Goal: Task Accomplishment & Management: Complete application form

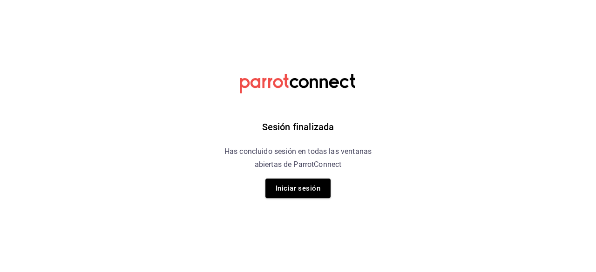
click at [316, 199] on div "Sesión finalizada Has concluido sesión en todas las ventanas abiertas de Parrot…" at bounding box center [298, 136] width 235 height 272
click at [315, 193] on button "Iniciar sesión" at bounding box center [297, 189] width 65 height 20
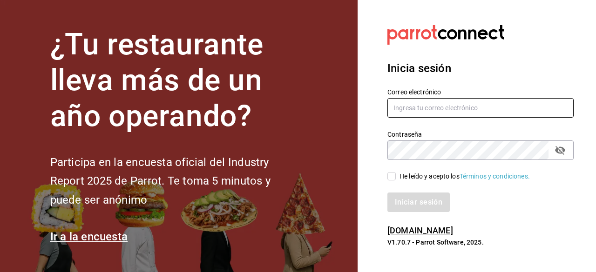
click at [433, 110] on input "text" at bounding box center [480, 108] width 186 height 20
type input "checosgrill2016@gmail.com"
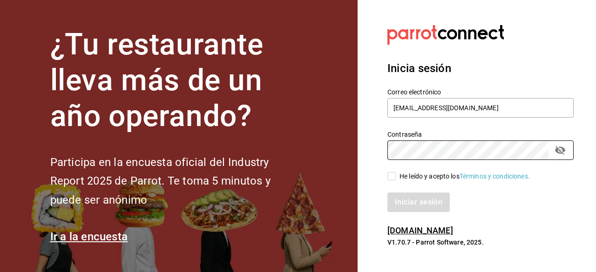
click at [392, 180] on input "He leído y acepto los Términos y condiciones." at bounding box center [391, 176] width 8 height 8
checkbox input "true"
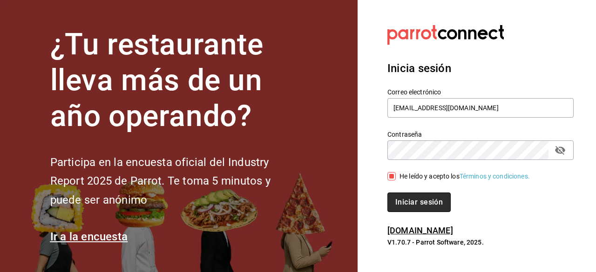
click at [397, 201] on button "Iniciar sesión" at bounding box center [418, 203] width 63 height 20
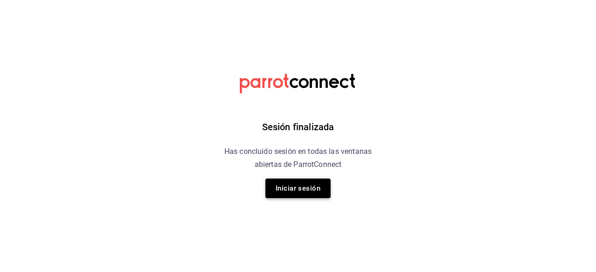
click at [306, 186] on button "Iniciar sesión" at bounding box center [297, 189] width 65 height 20
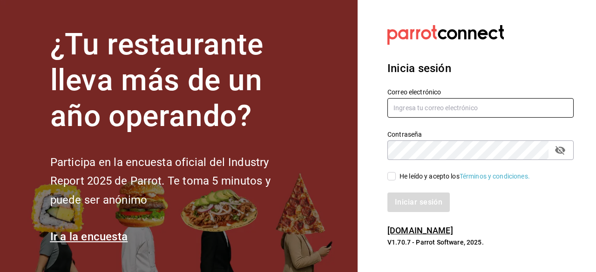
click at [438, 102] on input "text" at bounding box center [480, 108] width 186 height 20
click at [421, 110] on input "text" at bounding box center [480, 108] width 186 height 20
type input "[EMAIL_ADDRESS][DOMAIN_NAME]"
click at [390, 179] on input "He leído y acepto los Términos y condiciones." at bounding box center [391, 176] width 8 height 8
checkbox input "true"
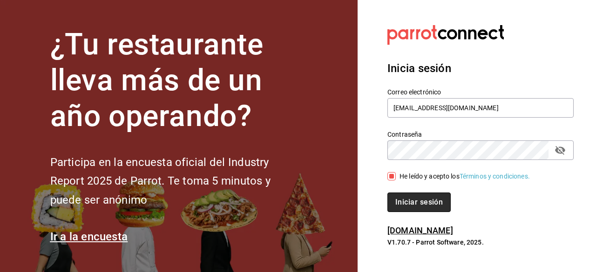
click at [406, 206] on button "Iniciar sesión" at bounding box center [418, 203] width 63 height 20
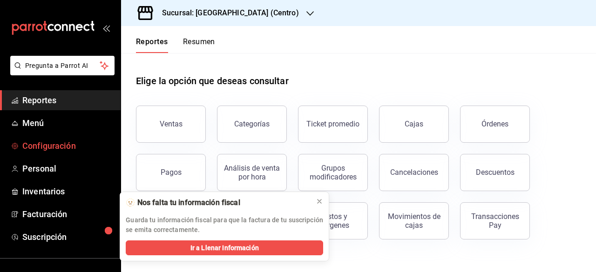
click at [58, 146] on span "Configuración" at bounding box center [67, 146] width 91 height 13
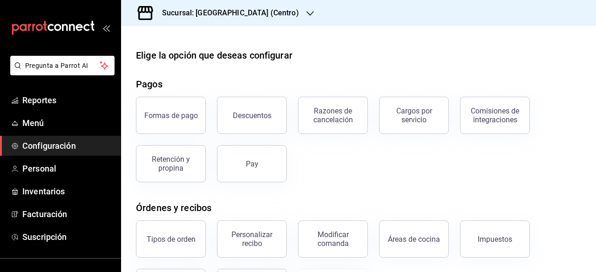
click at [306, 13] on icon "button" at bounding box center [309, 13] width 7 height 7
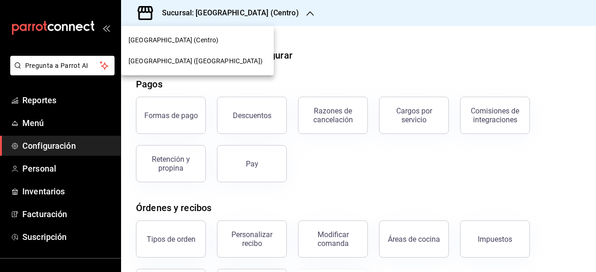
click at [287, 13] on div at bounding box center [298, 136] width 596 height 272
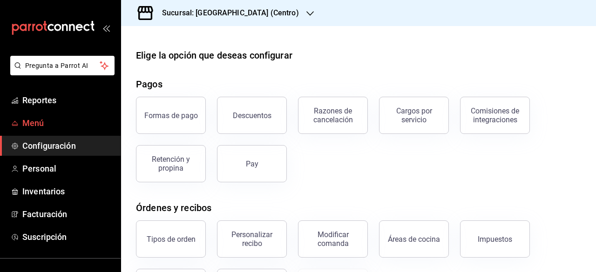
click at [51, 124] on span "Menú" at bounding box center [67, 123] width 91 height 13
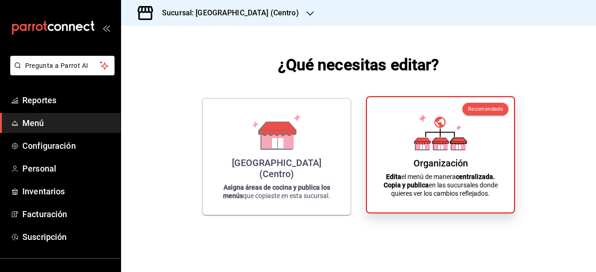
click at [403, 167] on div "Organización Edita el menú de manera centralizada. Copia y publica en las sucur…" at bounding box center [440, 155] width 125 height 101
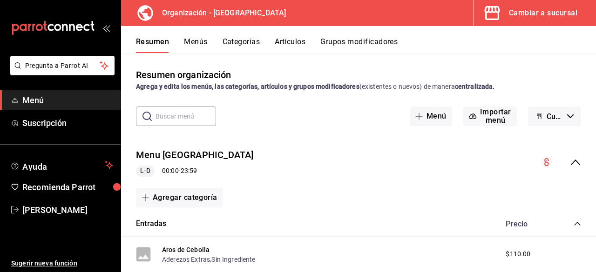
click at [567, 115] on icon "button" at bounding box center [570, 116] width 7 height 4
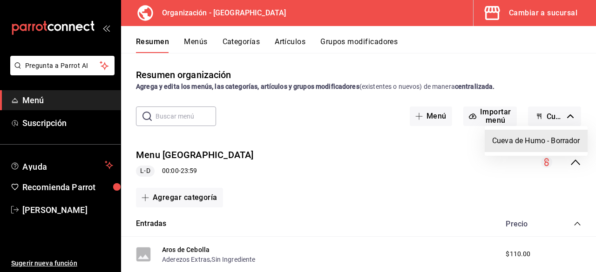
click at [563, 115] on div at bounding box center [298, 136] width 596 height 272
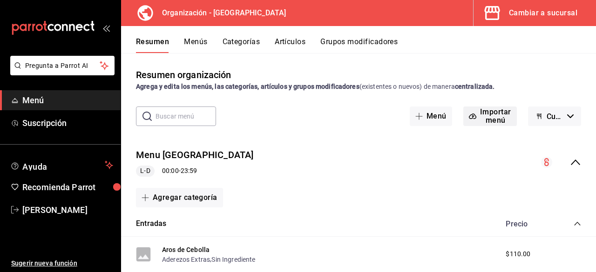
click at [482, 123] on button "Importar menú" at bounding box center [490, 117] width 54 height 20
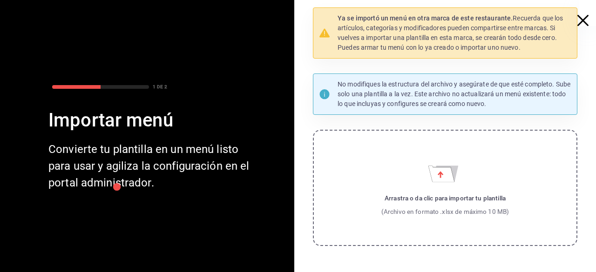
click at [485, 218] on label "Arrastra o da clic para importar tu plantilla (Archivo en formato .xlsx de máxi…" at bounding box center [445, 188] width 264 height 116
click at [0, 0] on input "Arrastra o da clic para importar tu plantilla (Archivo en formato .xlsx de máxi…" at bounding box center [0, 0] width 0 height 0
click at [388, 50] on p "Ya se importó un menú en otra marca de este restaurante. Recuerda que los artíc…" at bounding box center [454, 32] width 234 height 39
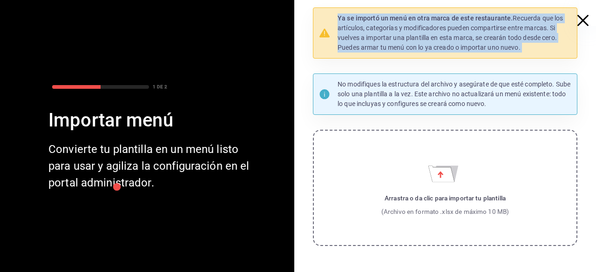
click at [388, 50] on p "Ya se importó un menú en otra marca de este restaurante. Recuerda que los artíc…" at bounding box center [454, 32] width 234 height 39
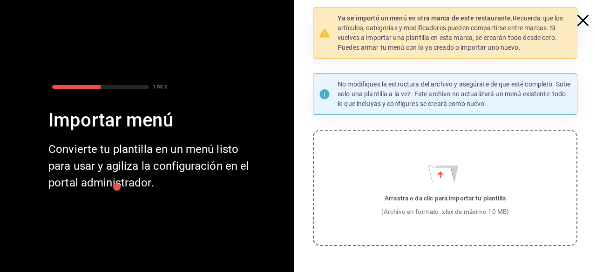
click at [391, 89] on p "No modifiques la estructura del archivo y asegúrate de que esté completo. Sube …" at bounding box center [454, 94] width 234 height 29
click at [167, 167] on div "Convierte tu plantilla en un menú listo para usar y agiliza la configuración en…" at bounding box center [152, 166] width 208 height 50
click at [578, 18] on icon "button" at bounding box center [582, 20] width 11 height 11
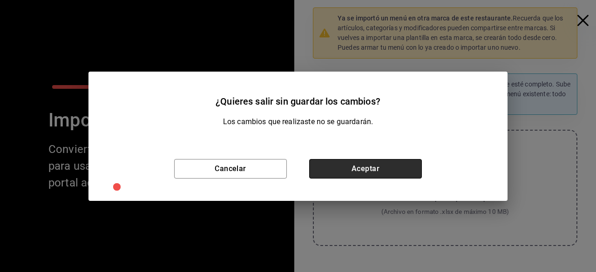
click at [338, 168] on button "Aceptar" at bounding box center [365, 169] width 113 height 20
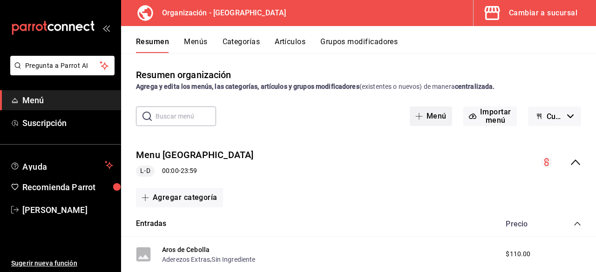
click at [433, 115] on button "Menú" at bounding box center [431, 117] width 42 height 20
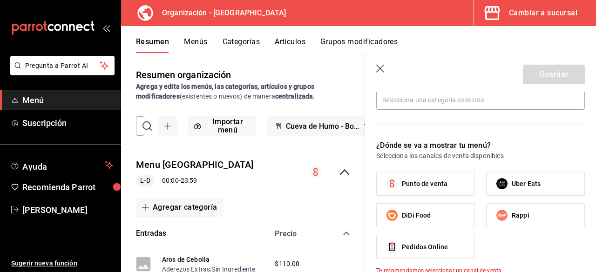
scroll to position [319, 0]
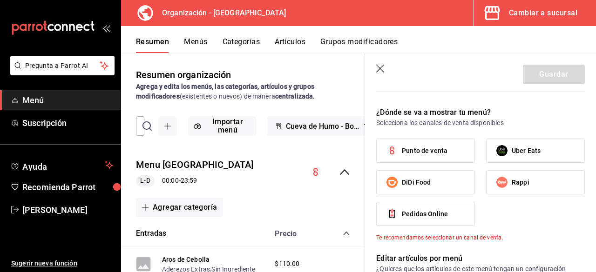
click at [423, 152] on span "Punto de venta" at bounding box center [425, 151] width 46 height 10
click at [402, 152] on input "Punto de venta" at bounding box center [392, 151] width 20 height 20
checkbox input "true"
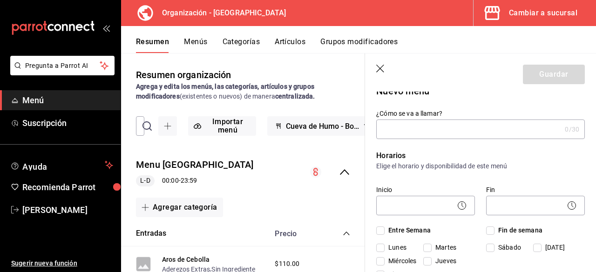
scroll to position [0, 0]
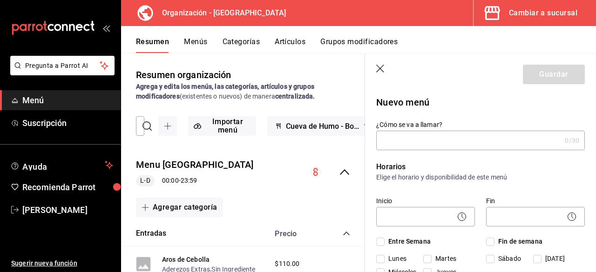
click at [426, 138] on input "¿Cómo se va a llamar?" at bounding box center [468, 140] width 185 height 19
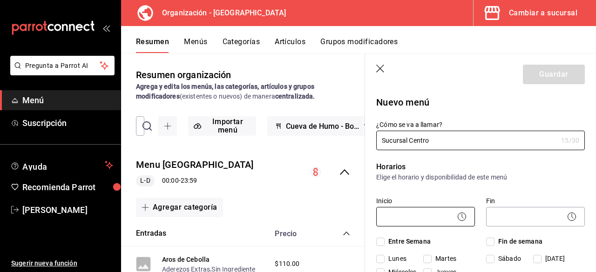
type input "Sucursal Centro"
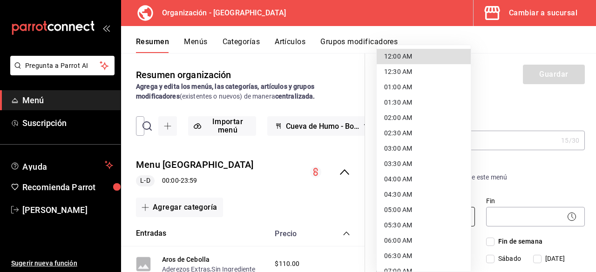
click at [428, 214] on body "Pregunta a Parrot AI Menú Suscripción Ayuda Recomienda Parrot [PERSON_NAME] Sug…" at bounding box center [298, 136] width 596 height 272
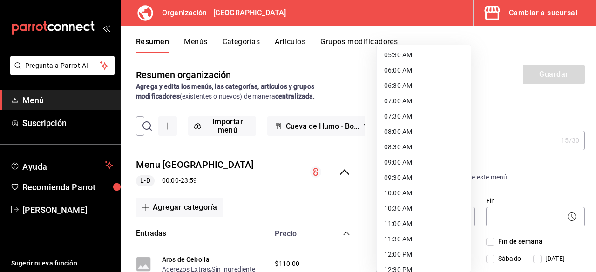
scroll to position [207, 0]
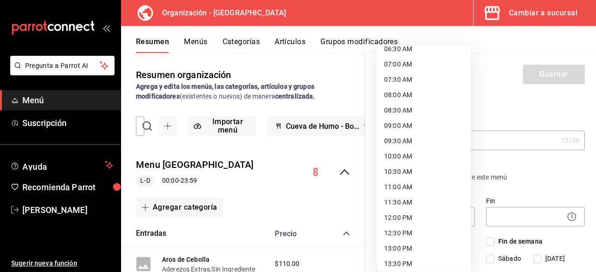
click at [400, 155] on li "10:00 AM" at bounding box center [424, 156] width 94 height 15
type input "10:00"
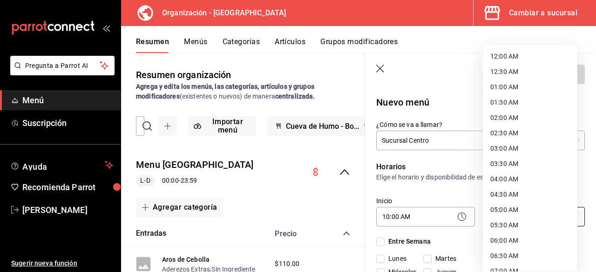
click at [556, 215] on body "Pregunta a Parrot AI Menú Suscripción Ayuda Recomienda Parrot [PERSON_NAME] Sug…" at bounding box center [298, 136] width 596 height 272
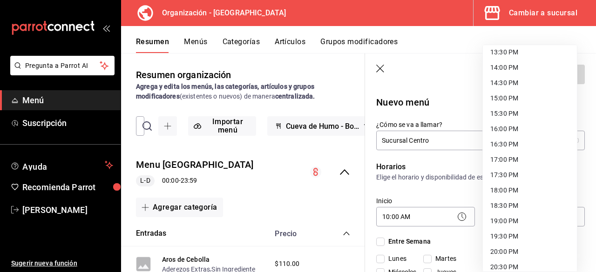
scroll to position [533, 0]
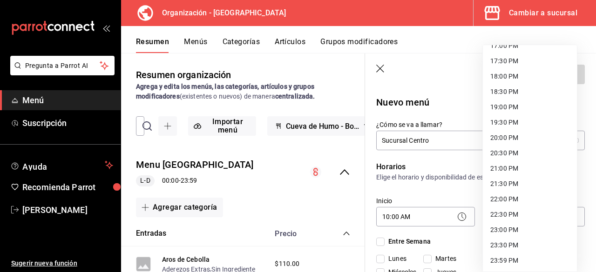
click at [511, 262] on li "23:59 PM" at bounding box center [530, 260] width 94 height 15
type input "23:59"
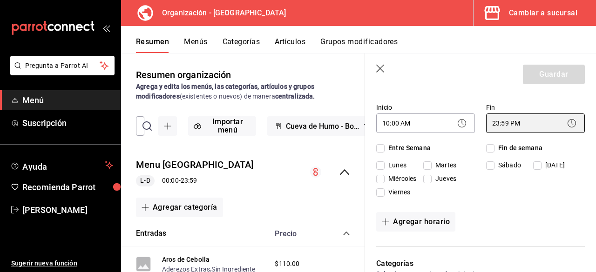
scroll to position [93, 0]
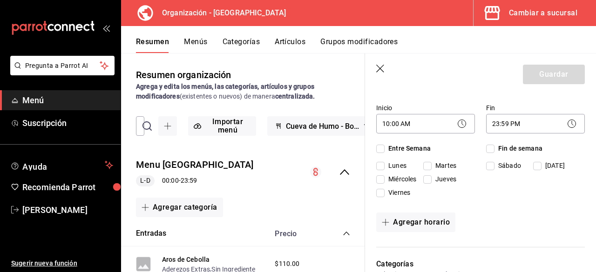
click at [382, 167] on input "Lunes" at bounding box center [380, 166] width 8 height 8
checkbox input "true"
click at [381, 174] on div "[DATE] [DATE] [DATE] [DATE] [DATE]" at bounding box center [425, 181] width 99 height 40
click at [382, 180] on input "Miércoles" at bounding box center [380, 179] width 8 height 8
checkbox input "true"
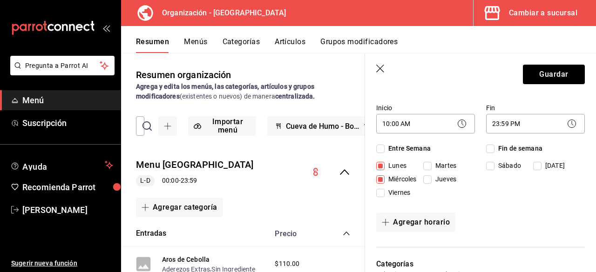
click at [380, 186] on div "[DATE] [DATE] [DATE] [DATE] [DATE]" at bounding box center [425, 181] width 99 height 40
click at [432, 179] on span "Jueves" at bounding box center [443, 180] width 25 height 10
click at [431, 179] on input "Jueves" at bounding box center [427, 179] width 8 height 8
checkbox input "true"
click at [431, 169] on span "Martes" at bounding box center [443, 166] width 25 height 10
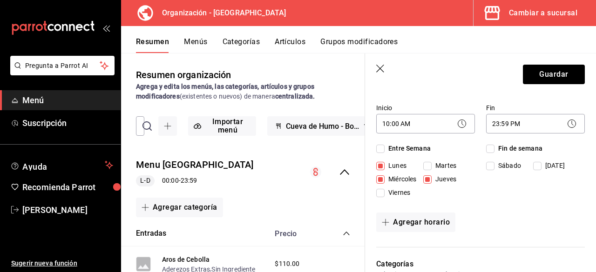
click at [431, 169] on input "Martes" at bounding box center [427, 166] width 8 height 8
checkbox input "true"
drag, startPoint x: 489, startPoint y: 164, endPoint x: 536, endPoint y: 166, distance: 47.5
click at [489, 164] on input "Sábado" at bounding box center [490, 166] width 8 height 8
checkbox input "true"
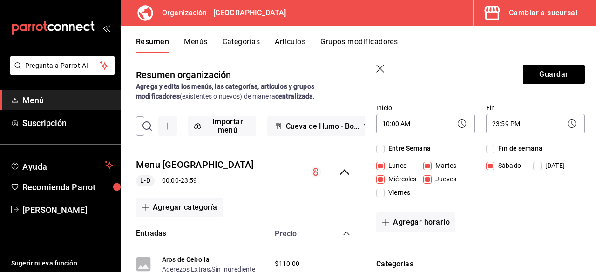
click at [536, 166] on input "[DATE]" at bounding box center [537, 166] width 8 height 8
checkbox input "true"
click at [381, 195] on input "Viernes" at bounding box center [380, 193] width 8 height 8
checkbox input "true"
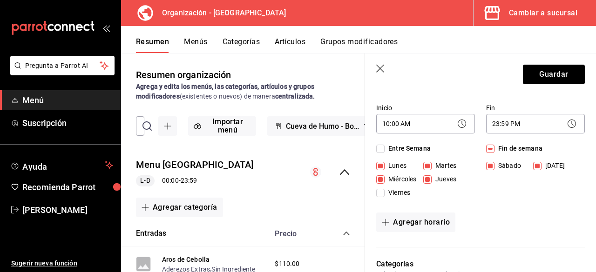
checkbox input "true"
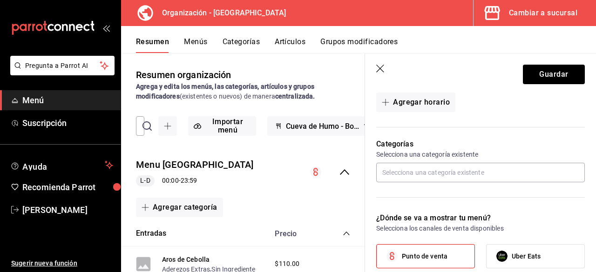
scroll to position [186, 0]
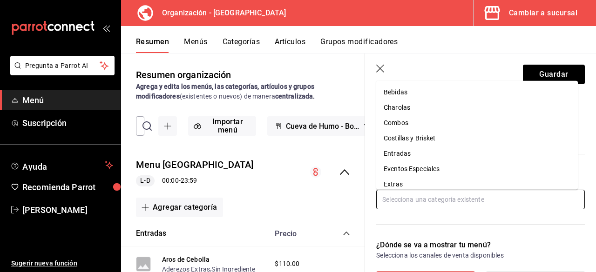
click at [422, 201] on input "text" at bounding box center [480, 200] width 208 height 20
click at [355, 222] on div "Entradas Precio" at bounding box center [243, 234] width 244 height 26
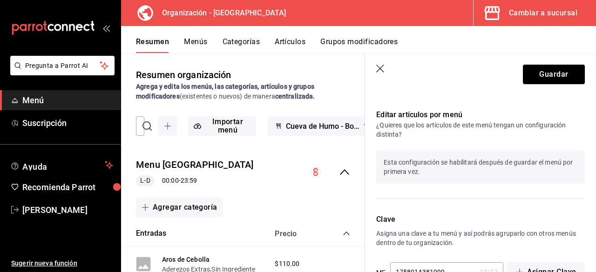
scroll to position [482, 0]
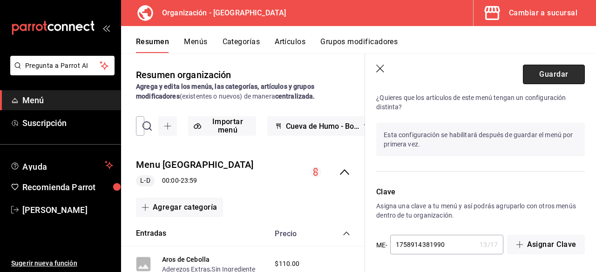
click at [535, 81] on button "Guardar" at bounding box center [554, 75] width 62 height 20
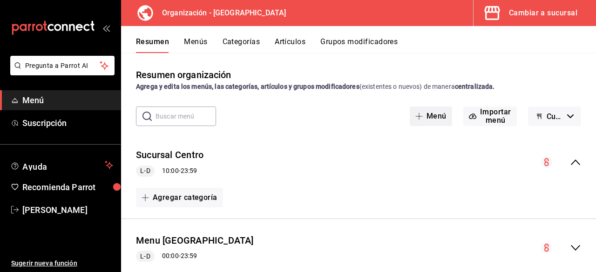
click at [437, 115] on button "Menú" at bounding box center [431, 117] width 42 height 20
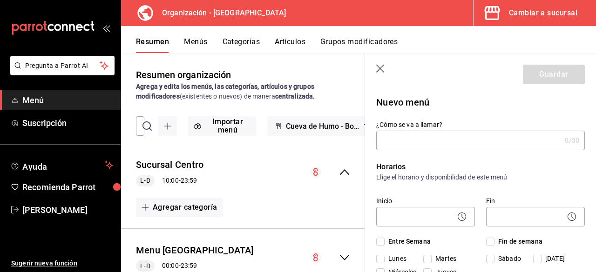
click at [445, 143] on input "¿Cómo se va a llamar?" at bounding box center [468, 140] width 185 height 19
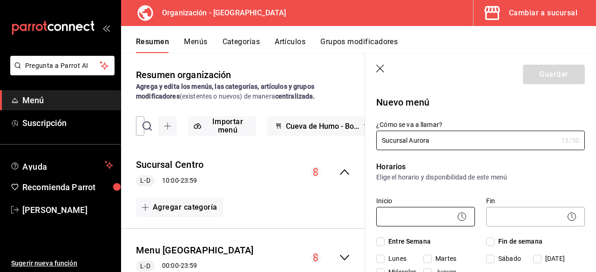
type input "Sucursal Aurora"
click at [435, 216] on body "Pregunta a Parrot AI Menú Suscripción Ayuda Recomienda Parrot [PERSON_NAME] Sug…" at bounding box center [298, 136] width 596 height 272
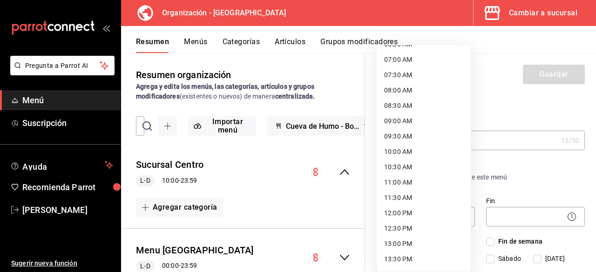
scroll to position [161, 0]
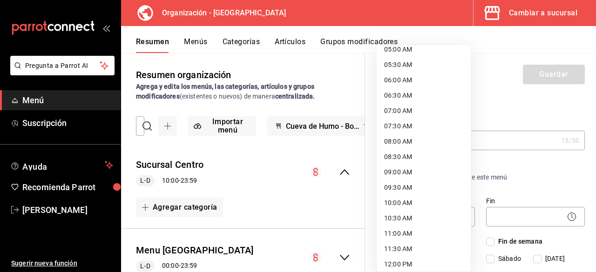
click at [397, 202] on li "10:00 AM" at bounding box center [424, 202] width 94 height 15
type input "10:00"
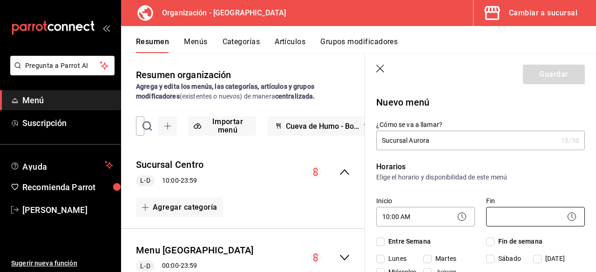
click at [505, 215] on body "Pregunta a Parrot AI Menú Suscripción Ayuda Recomienda Parrot [PERSON_NAME] Sug…" at bounding box center [298, 136] width 596 height 272
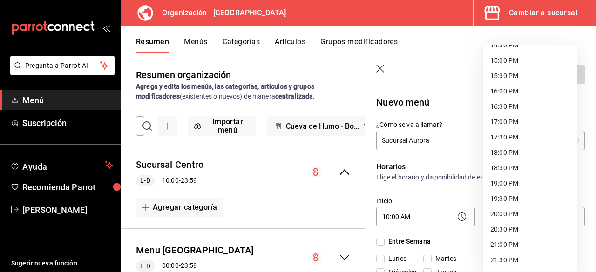
scroll to position [533, 0]
click at [517, 260] on li "23:59 PM" at bounding box center [530, 260] width 94 height 15
type input "23:59"
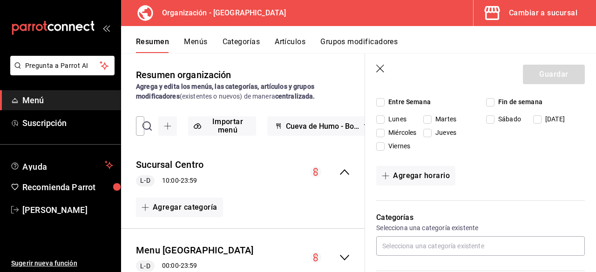
scroll to position [186, 0]
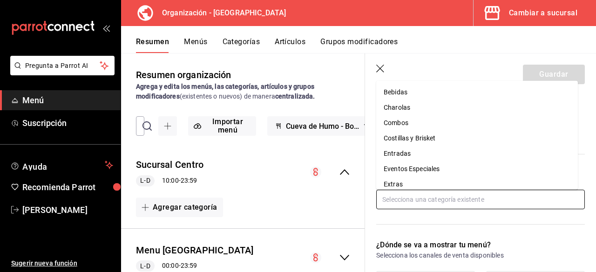
click at [429, 198] on input "text" at bounding box center [480, 200] width 208 height 20
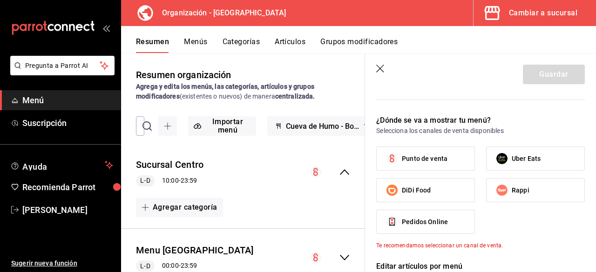
scroll to position [326, 0]
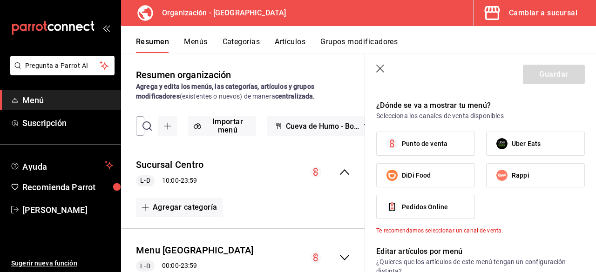
click at [426, 142] on span "Punto de venta" at bounding box center [425, 144] width 46 height 10
click at [402, 142] on input "Punto de venta" at bounding box center [392, 144] width 20 height 20
checkbox input "true"
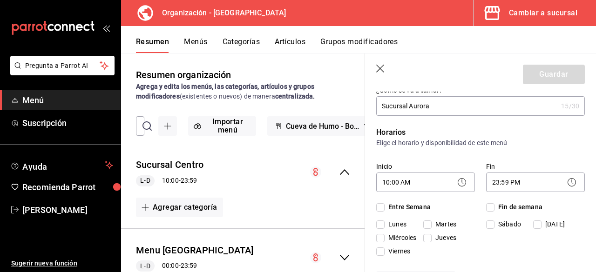
scroll to position [93, 0]
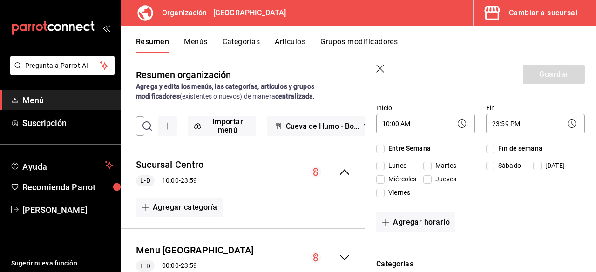
click at [383, 149] on input "Entre Semana" at bounding box center [380, 149] width 8 height 8
checkbox input "true"
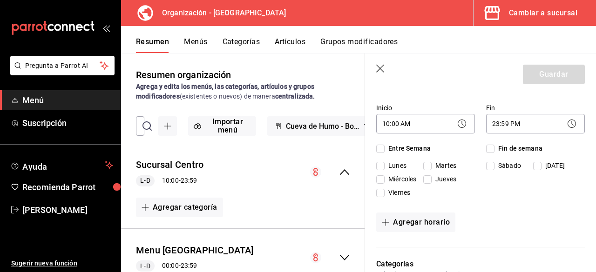
checkbox input "true"
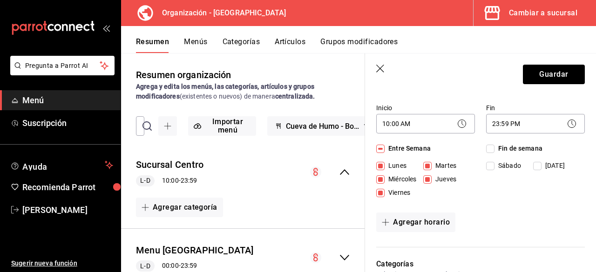
click at [490, 148] on input "Fin de semana" at bounding box center [490, 149] width 8 height 8
checkbox input "true"
click at [558, 75] on button "Guardar" at bounding box center [554, 75] width 62 height 20
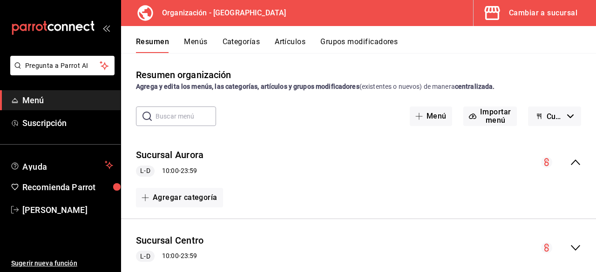
click at [535, 19] on div "Cambiar a sucursal" at bounding box center [543, 13] width 68 height 13
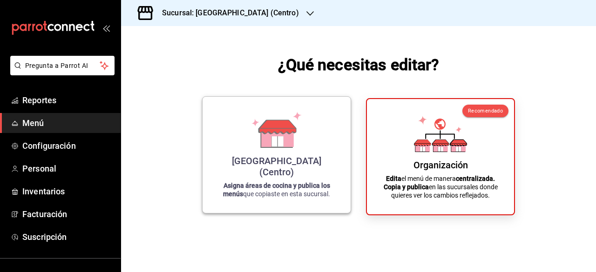
click at [283, 147] on icon at bounding box center [277, 141] width 12 height 10
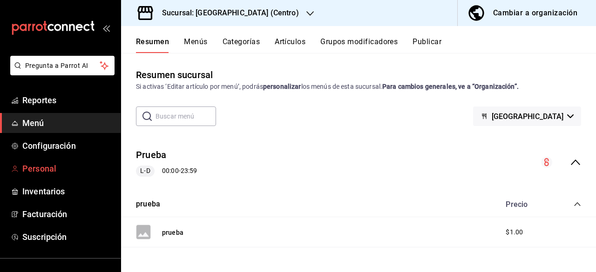
click at [50, 169] on span "Personal" at bounding box center [67, 168] width 91 height 13
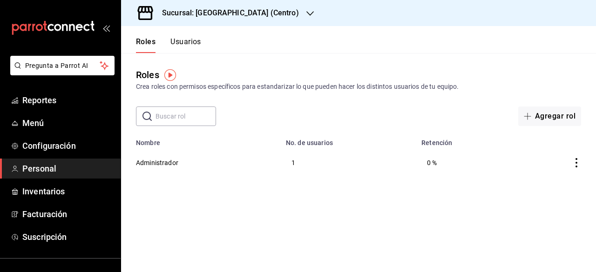
click at [172, 76] on img "button" at bounding box center [170, 75] width 12 height 12
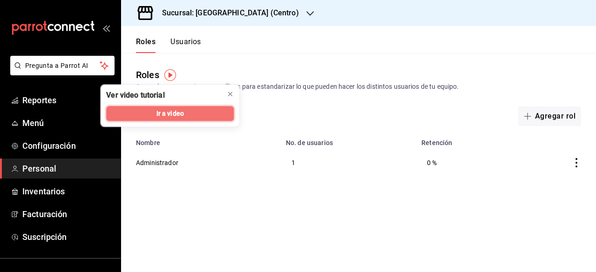
click at [204, 117] on button "Ir a video" at bounding box center [170, 113] width 128 height 15
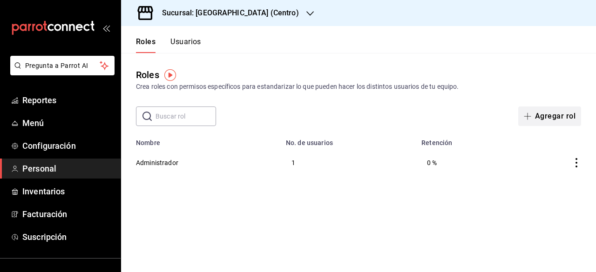
click at [557, 117] on button "Agregar rol" at bounding box center [549, 117] width 63 height 20
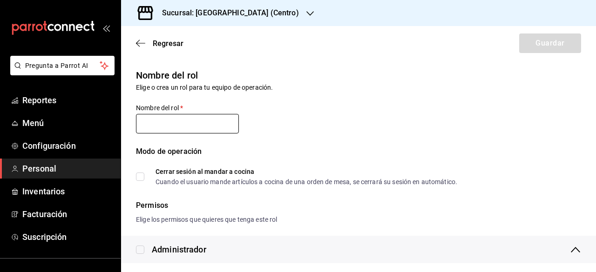
click at [173, 128] on input "text" at bounding box center [187, 124] width 103 height 20
type input "Cajero"
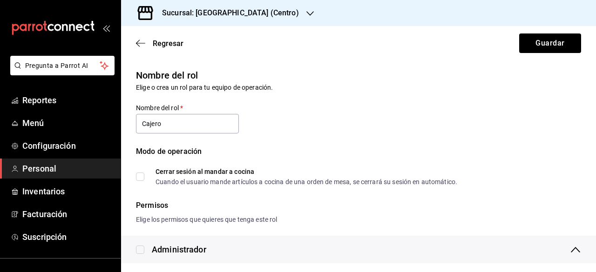
scroll to position [47, 0]
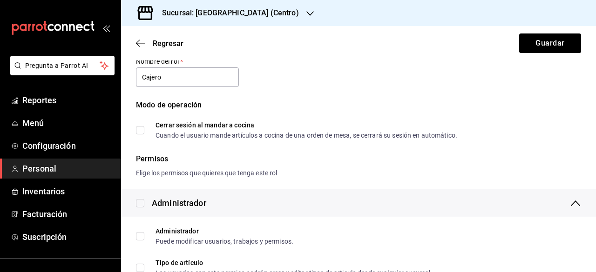
click at [140, 131] on input "Cerrar sesión al mandar a cocina Cuando el usuario mande artículos a cocina de …" at bounding box center [140, 130] width 8 height 8
checkbox input "true"
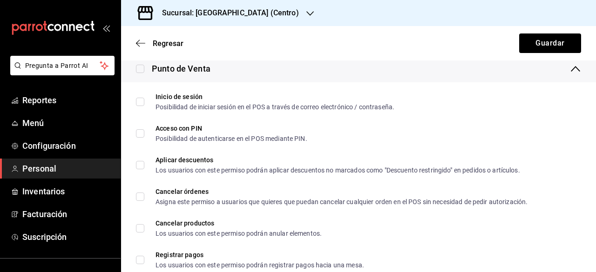
scroll to position [186, 0]
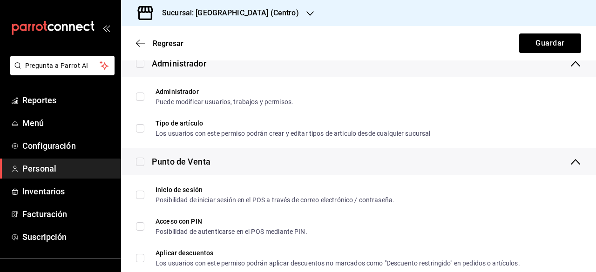
click at [143, 63] on input "checkbox" at bounding box center [140, 64] width 8 height 8
checkbox input "true"
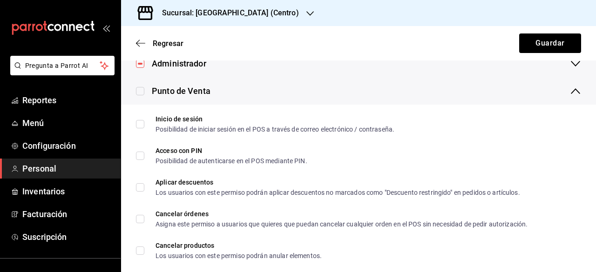
click at [143, 63] on input "checkbox" at bounding box center [140, 64] width 8 height 8
checkbox input "false"
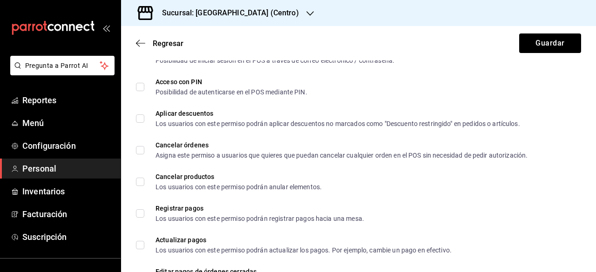
scroll to position [279, 0]
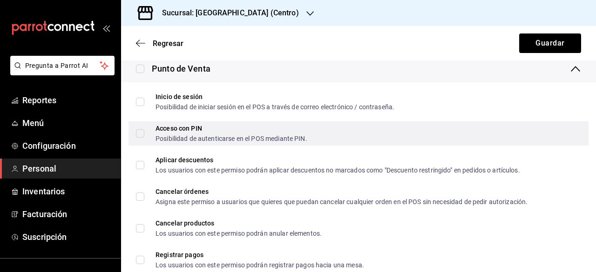
click at [141, 135] on input "Acceso con PIN Posibilidad de autenticarse en el POS mediante PIN." at bounding box center [140, 133] width 8 height 8
checkbox input "true"
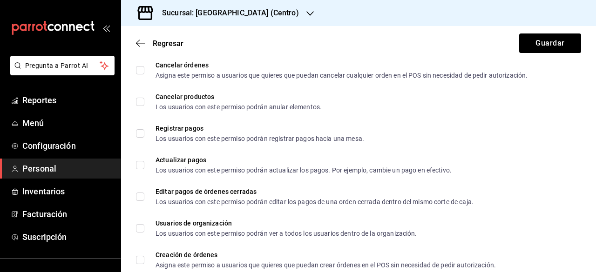
scroll to position [419, 0]
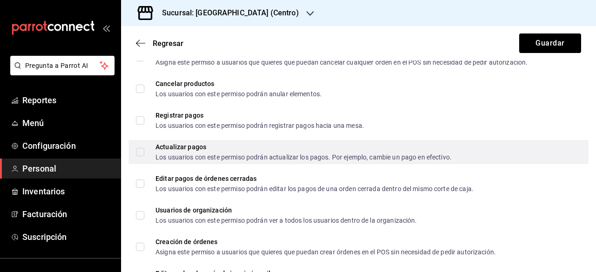
click at [135, 155] on div "Actualizar pagos Los usuarios con este permiso podrán actualizar los pagos. Por…" at bounding box center [358, 152] width 460 height 24
checkbox input "true"
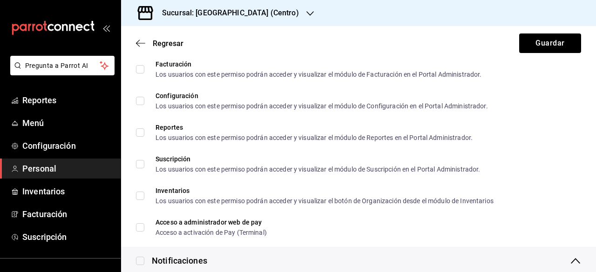
scroll to position [1650, 0]
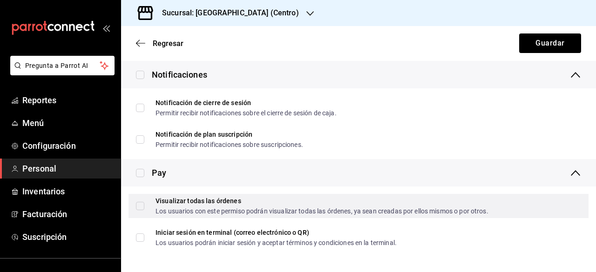
click at [141, 208] on input "Visualizar todas las órdenes Los usuarios con este permiso podrán visualizar to…" at bounding box center [140, 206] width 8 height 8
checkbox input "true"
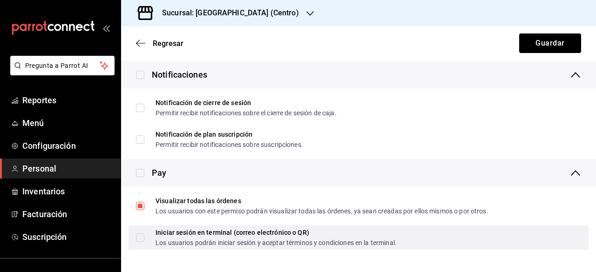
click at [142, 240] on input "Iniciar sesión en terminal (correo electrónico o QR) Los usuarios podrán inicia…" at bounding box center [140, 238] width 8 height 8
checkbox input "true"
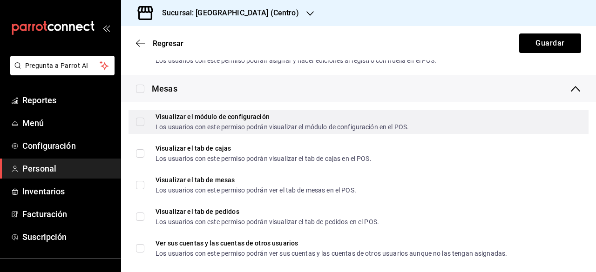
scroll to position [1138, 0]
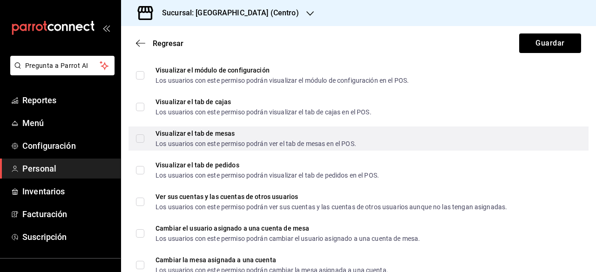
click at [141, 141] on input "Visualizar el tab de mesas Los usuarios con este permiso podrán ver el tab de m…" at bounding box center [140, 138] width 8 height 8
checkbox input "true"
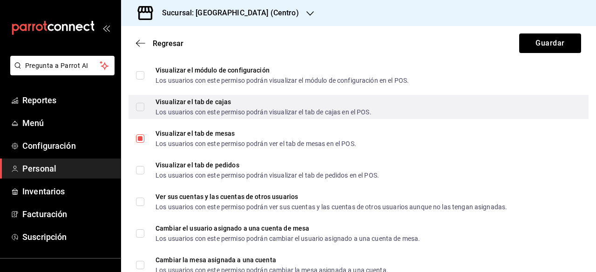
click at [143, 109] on input "Visualizar el tab [PERSON_NAME] Los usuarios con este permiso podrán visualizar…" at bounding box center [140, 107] width 8 height 8
checkbox input "true"
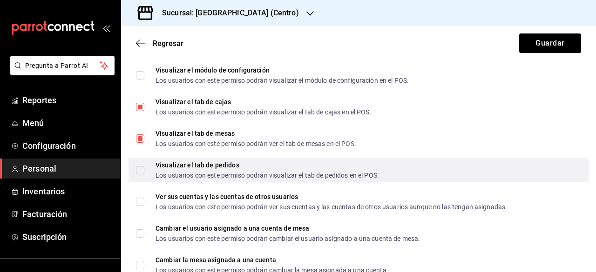
click at [138, 173] on input "Visualizar el tab de pedidos Los usuarios con este permiso podrán visualizar el…" at bounding box center [140, 170] width 8 height 8
checkbox input "true"
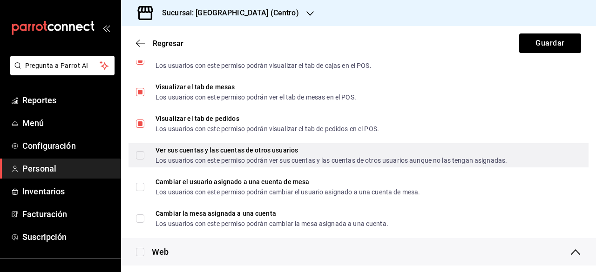
click at [141, 156] on input "Ver sus cuentas y las cuentas de otros usuarios Los usuarios con este permiso p…" at bounding box center [140, 155] width 8 height 8
checkbox input "true"
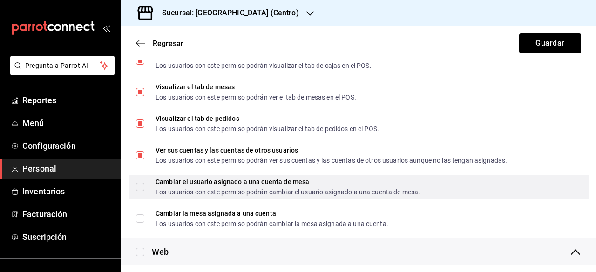
click at [138, 186] on input "Cambiar el usuario asignado a una cuenta de mesa Los usuarios con este permiso …" at bounding box center [140, 187] width 8 height 8
checkbox input "true"
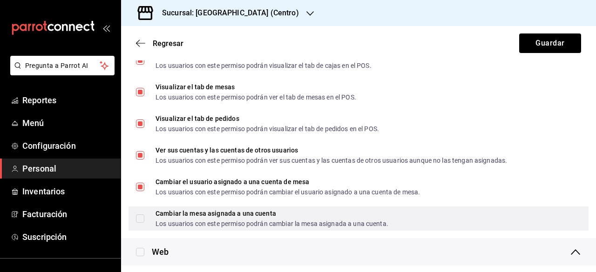
click at [140, 222] on input "Cambiar la mesa asignada a una cuenta Los usuarios con este permiso podrán camb…" at bounding box center [140, 219] width 8 height 8
checkbox input "true"
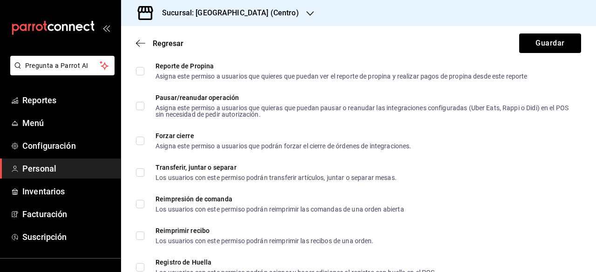
scroll to position [884, 0]
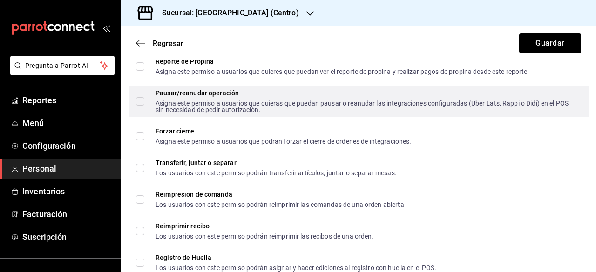
click at [141, 103] on input "Pausar/reanudar operación Asigna este permiso a usuarios que quieras que puedan…" at bounding box center [140, 101] width 8 height 8
checkbox input "true"
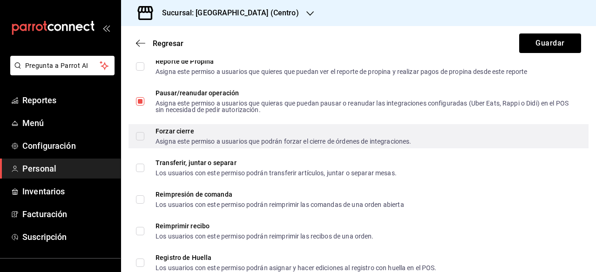
click at [141, 137] on input "Forzar cierre Asigna este permiso a usuarios que podrán forzar el cierre de órd…" at bounding box center [140, 136] width 8 height 8
checkbox input "true"
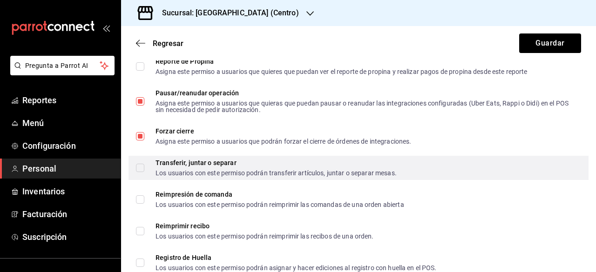
scroll to position [931, 0]
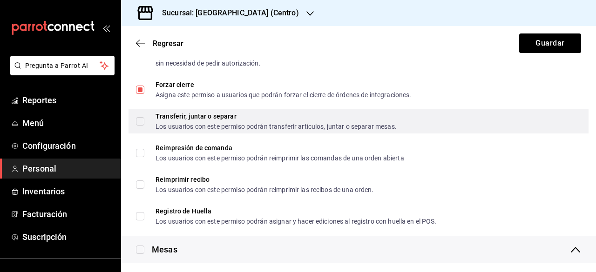
drag, startPoint x: 142, startPoint y: 119, endPoint x: 151, endPoint y: 120, distance: 8.4
click at [142, 120] on input "Transferir, juntar o separar Los usuarios con este permiso podrán transferir ar…" at bounding box center [140, 121] width 8 height 8
checkbox input "true"
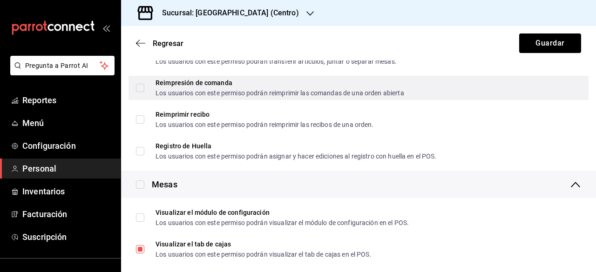
scroll to position [977, 0]
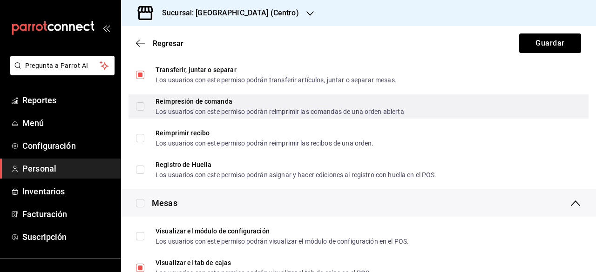
click at [141, 108] on input "Reimpresión de comanda Los usuarios con este permiso podrán reimprimir las coma…" at bounding box center [140, 106] width 8 height 8
checkbox input "true"
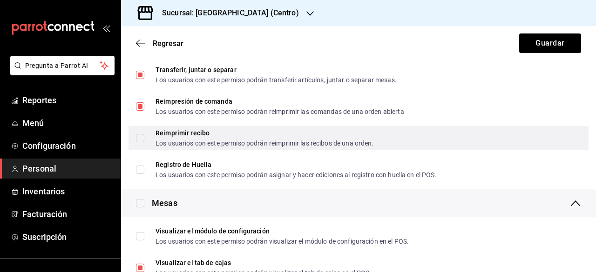
click at [140, 139] on input "Reimprimir recibo Los usuarios con este permiso podrán reimprimir las recibos d…" at bounding box center [140, 138] width 8 height 8
checkbox input "true"
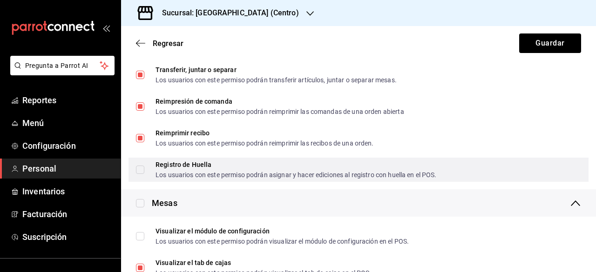
click at [142, 170] on input "Registro de Huella Los usuarios con este permiso podrán asignar y hacer edicion…" at bounding box center [140, 170] width 8 height 8
checkbox input "true"
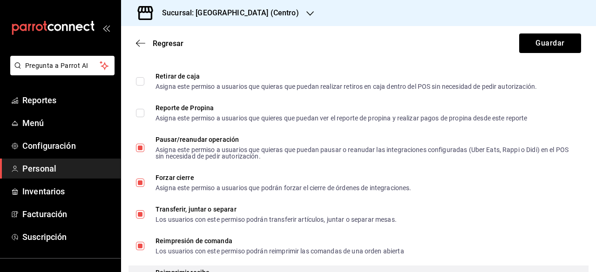
scroll to position [791, 0]
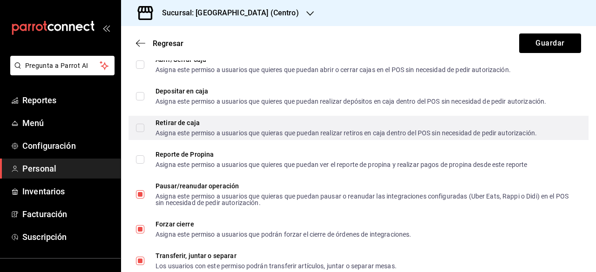
click at [140, 129] on input "Retirar de caja Asigna este permiso a usuarios que quieras que puedan realizar …" at bounding box center [140, 128] width 8 height 8
checkbox input "true"
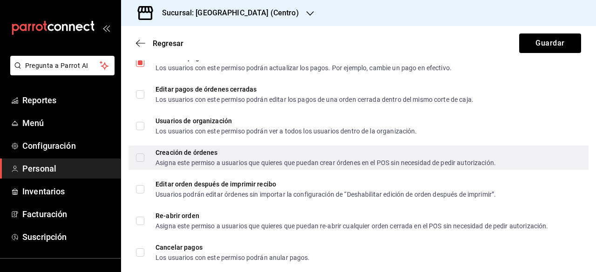
scroll to position [506, 0]
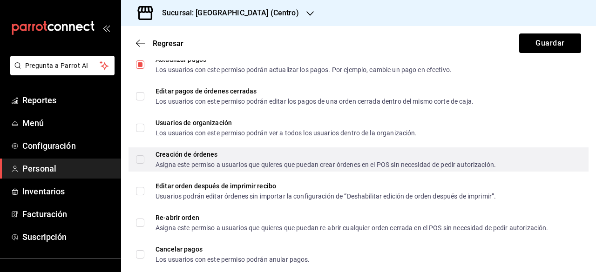
click at [140, 161] on input "Creación de órdenes Asigna este permiso a usuarios que quieres que puedan crear…" at bounding box center [140, 159] width 8 height 8
checkbox input "true"
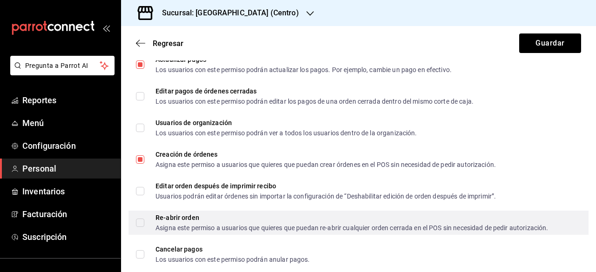
scroll to position [553, 0]
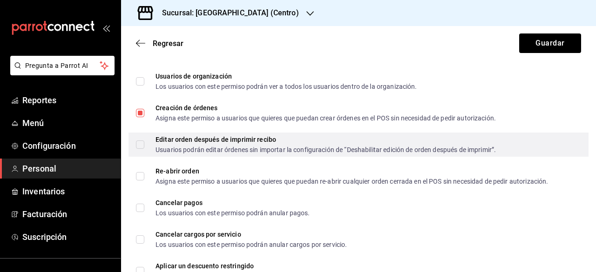
click at [141, 146] on input "Editar orden después de imprimir recibo Usuarios podrán editar órdenes sin impo…" at bounding box center [140, 145] width 8 height 8
checkbox input "true"
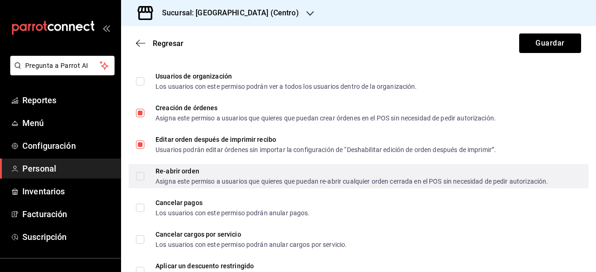
click at [140, 176] on input "Re-abrir orden Asigna este permiso a usuarios que quieres que puedan re-abrir c…" at bounding box center [140, 176] width 8 height 8
checkbox input "true"
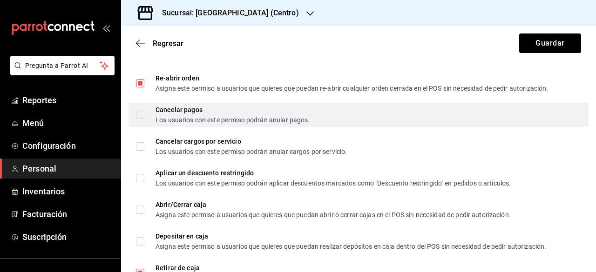
scroll to position [646, 0]
